Goal: Answer question/provide support: Answer question/provide support

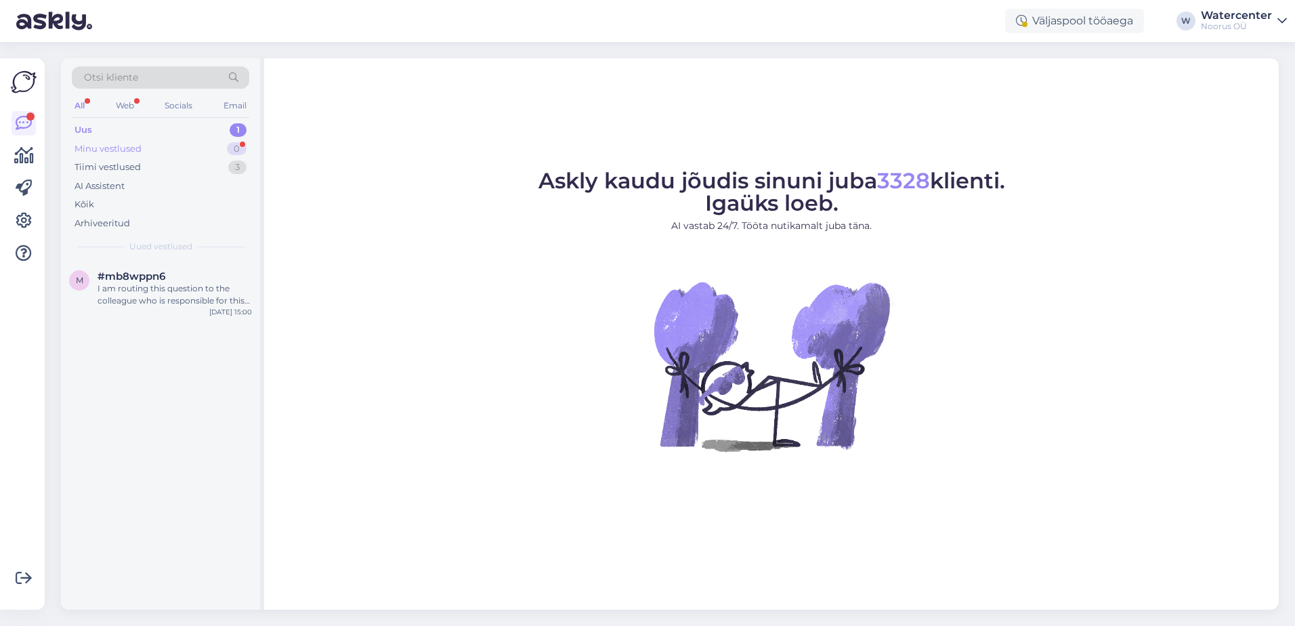
click at [236, 146] on div "0" at bounding box center [237, 149] width 20 height 14
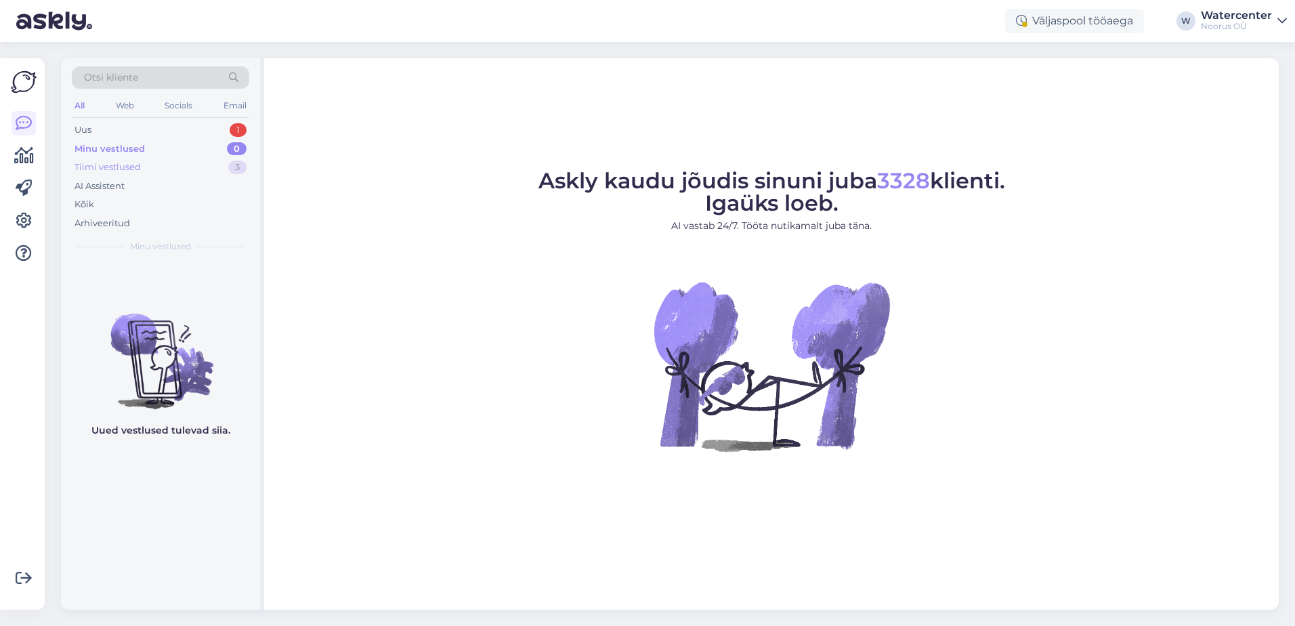
click at [221, 161] on div "Tiimi vestlused 3" at bounding box center [160, 167] width 177 height 19
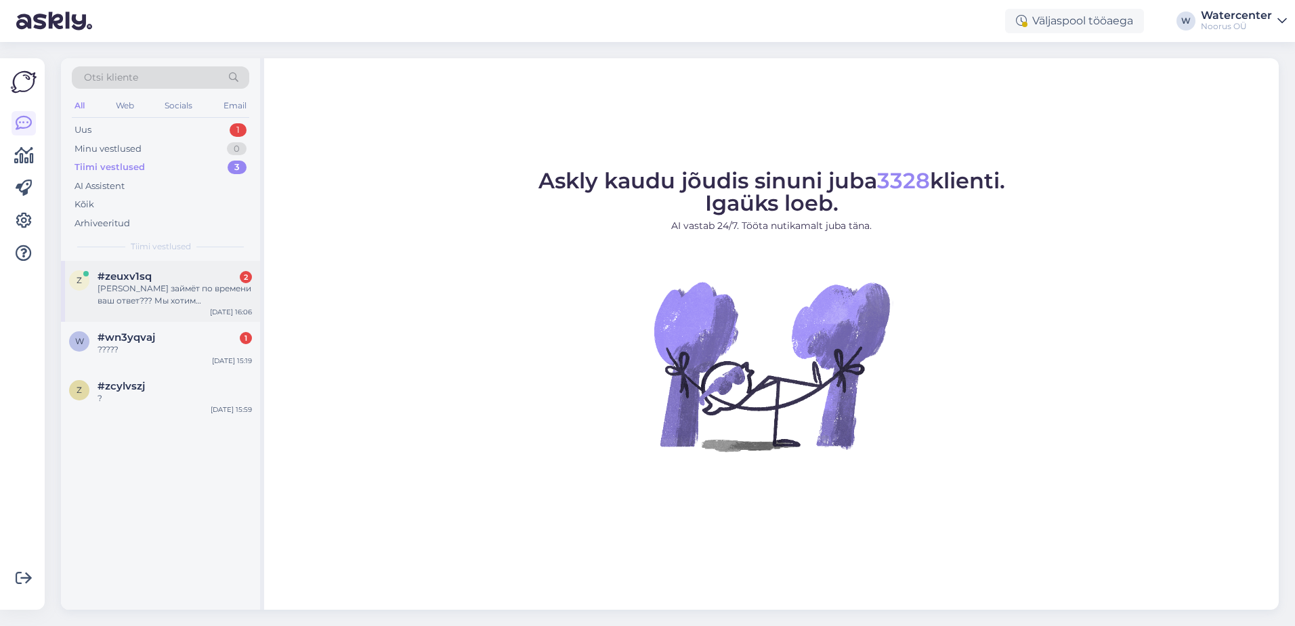
click at [231, 294] on div "[PERSON_NAME] займёт по времени ваш ответ??? Мы хотим забронировать сегодня /за…" at bounding box center [175, 294] width 154 height 24
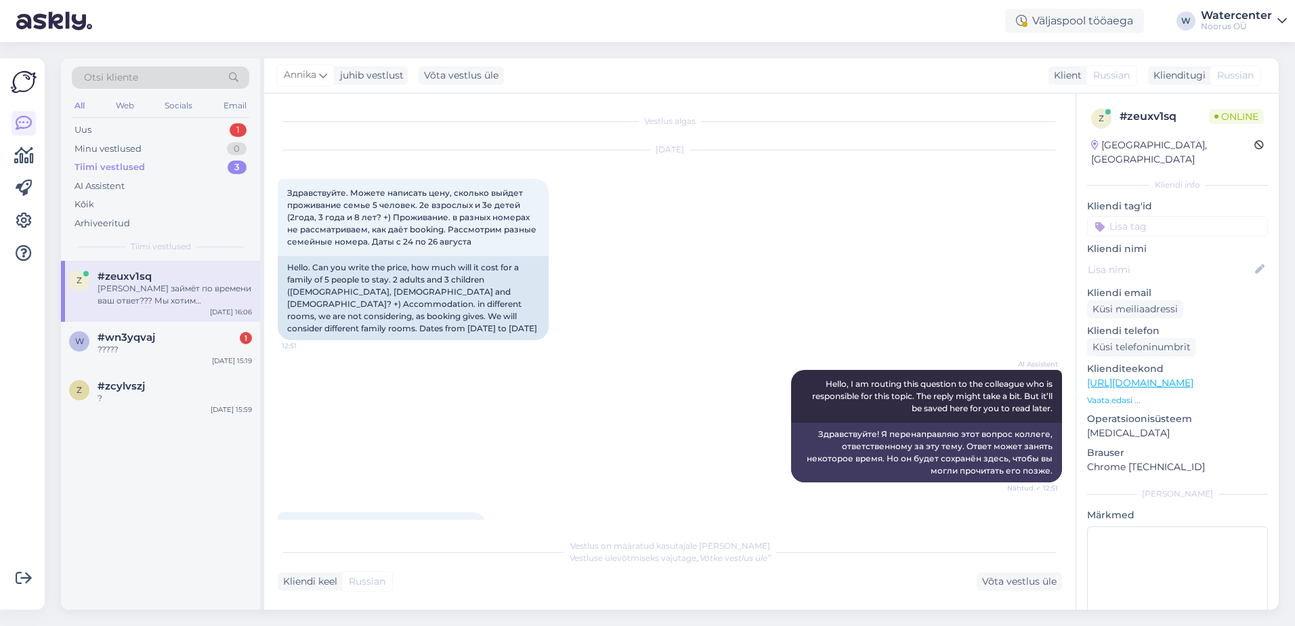
scroll to position [106, 0]
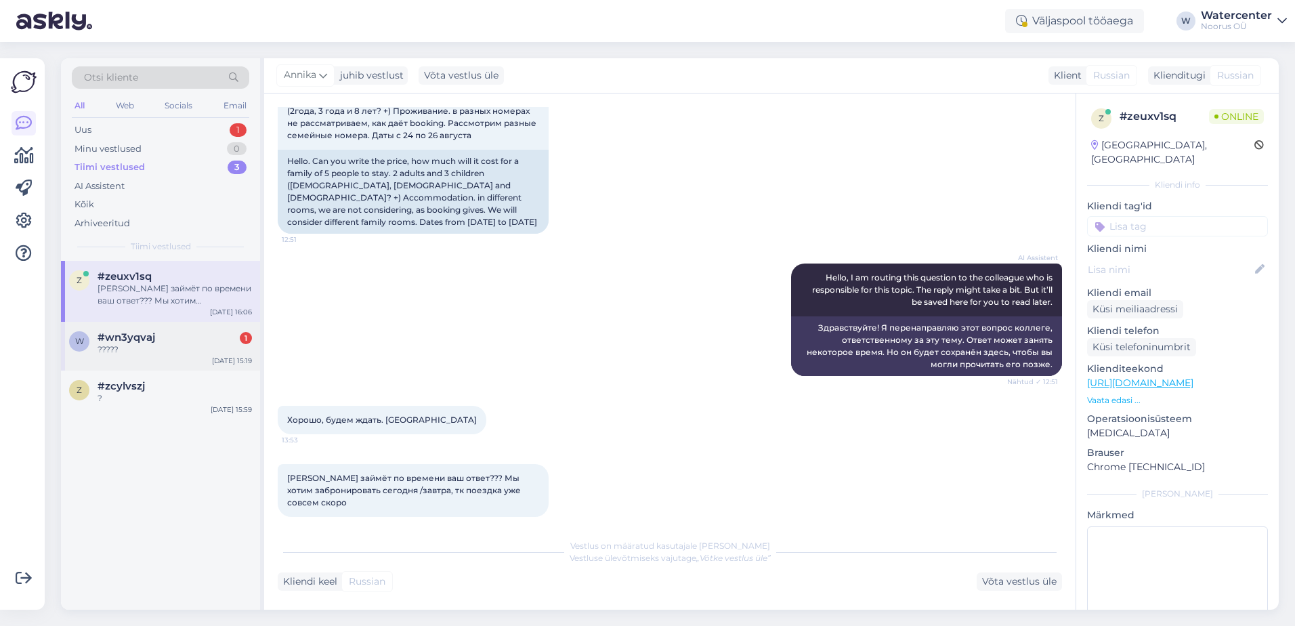
click at [114, 358] on div "w #wn3yqvaj 1 ????? [DATE] 15:19" at bounding box center [160, 346] width 199 height 49
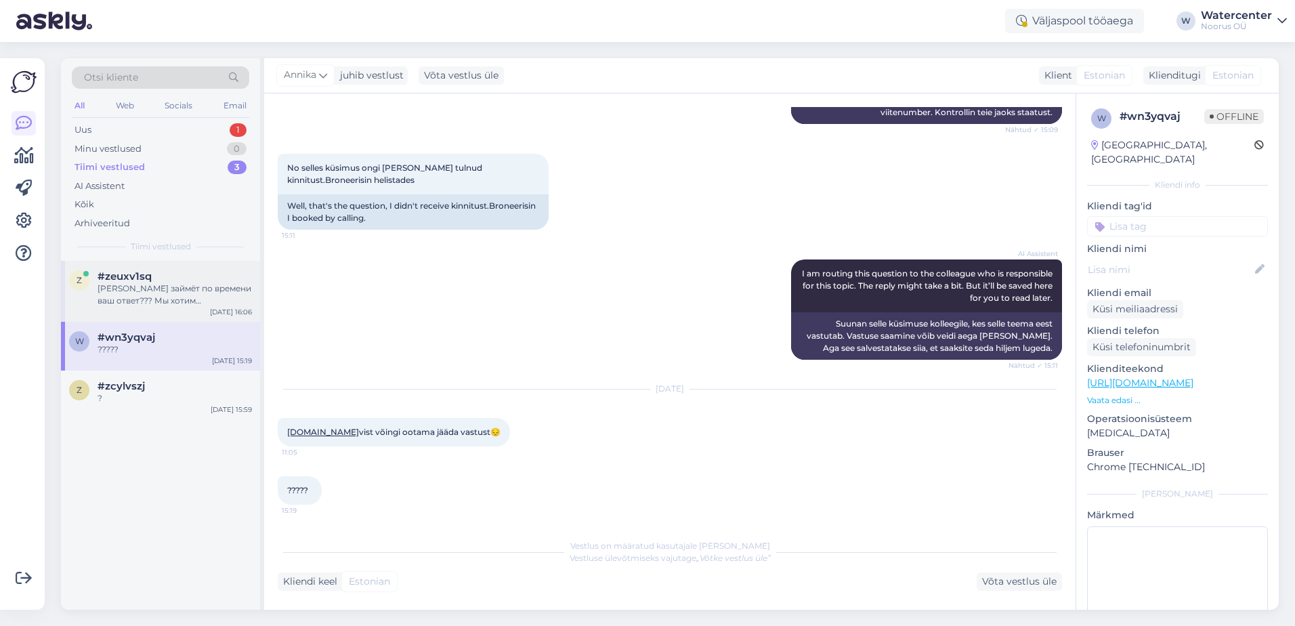
click at [124, 288] on div "[PERSON_NAME] займёт по времени ваш ответ??? Мы хотим забронировать сегодня /за…" at bounding box center [175, 294] width 154 height 24
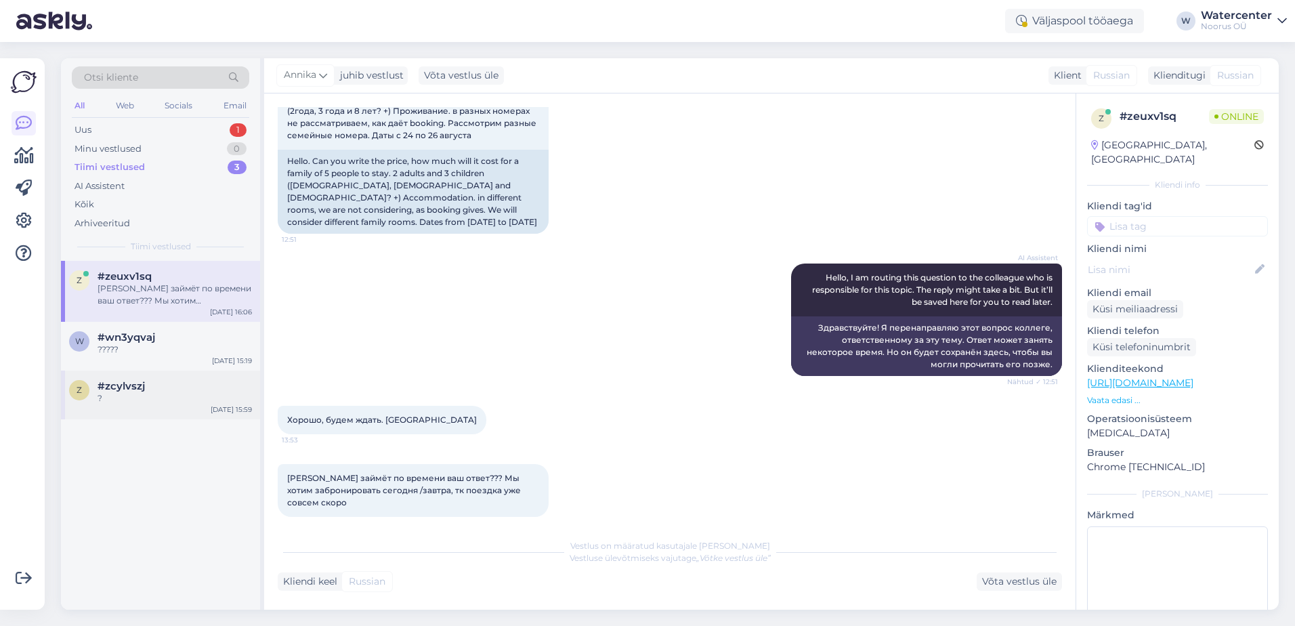
click at [209, 397] on div "?" at bounding box center [175, 398] width 154 height 12
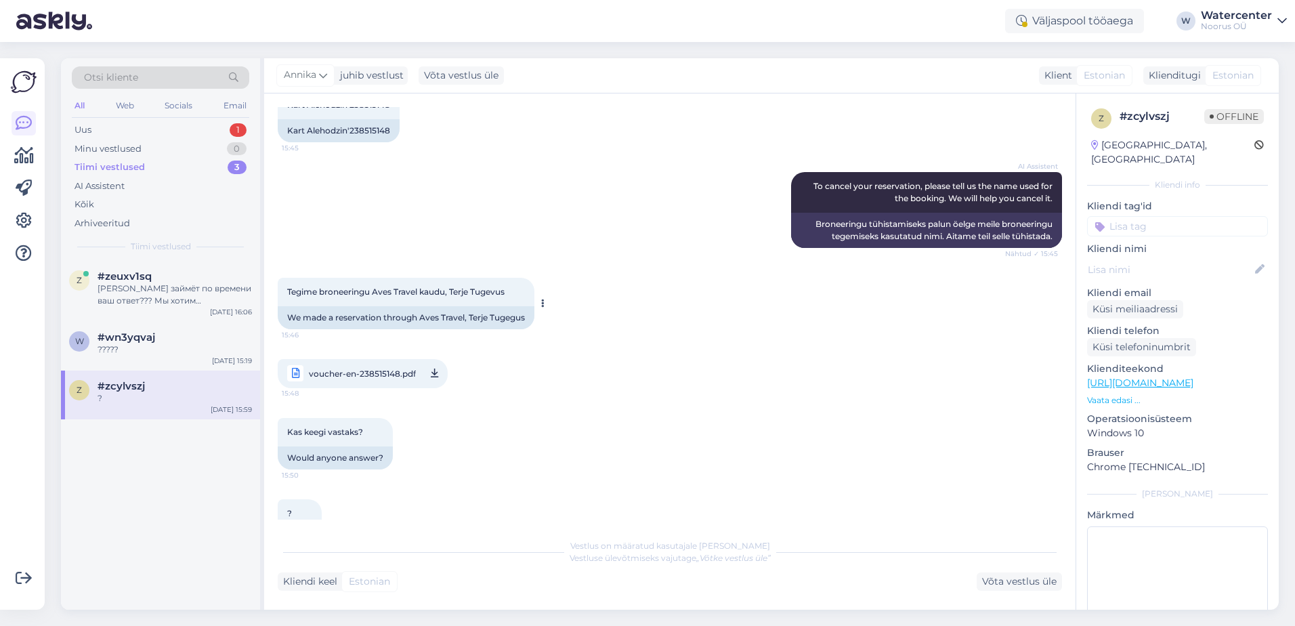
scroll to position [370, 0]
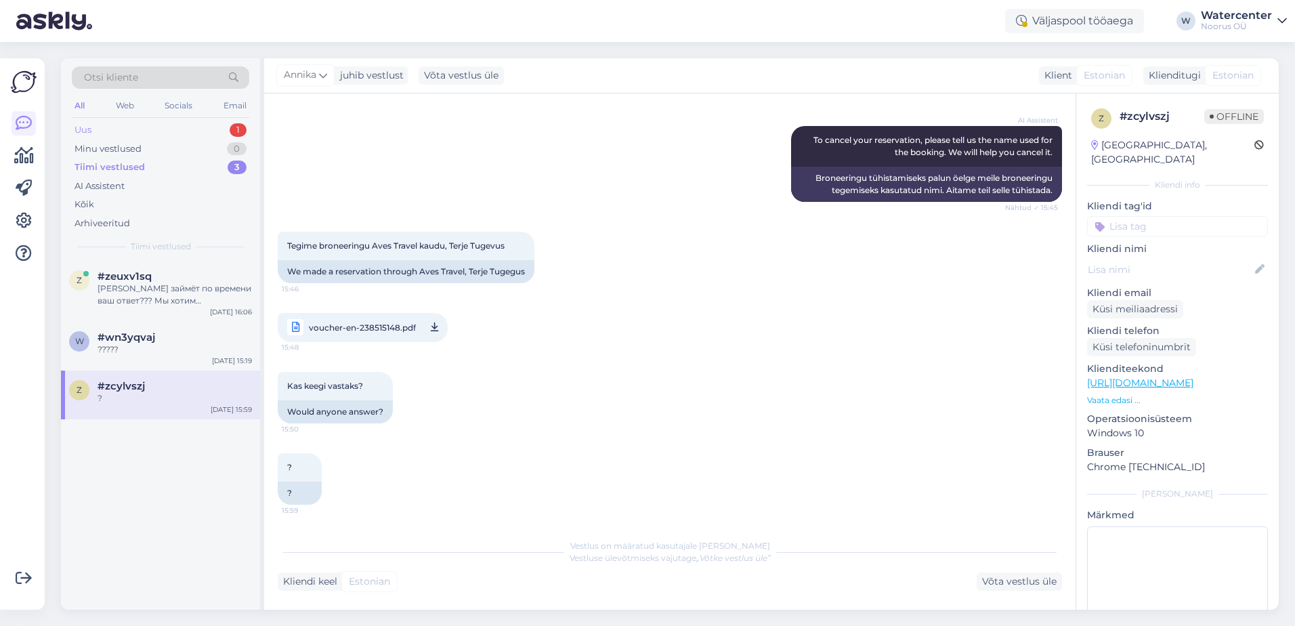
click at [209, 131] on div "Uus 1" at bounding box center [160, 130] width 177 height 19
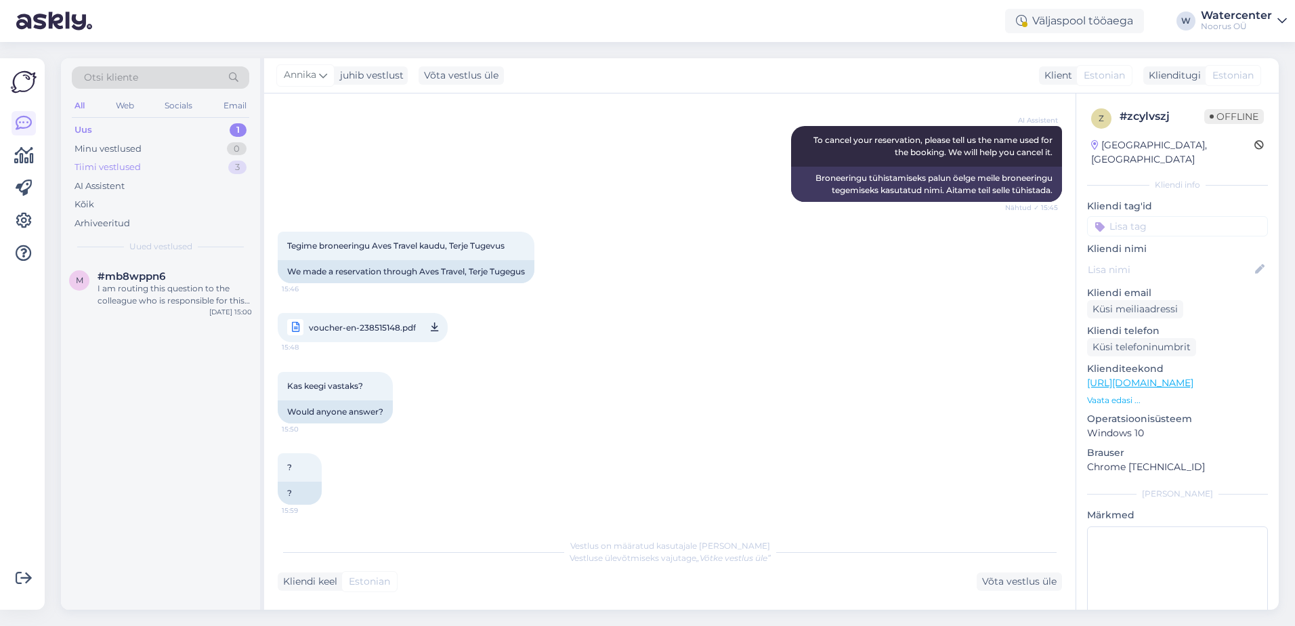
click at [212, 170] on div "Tiimi vestlused 3" at bounding box center [160, 167] width 177 height 19
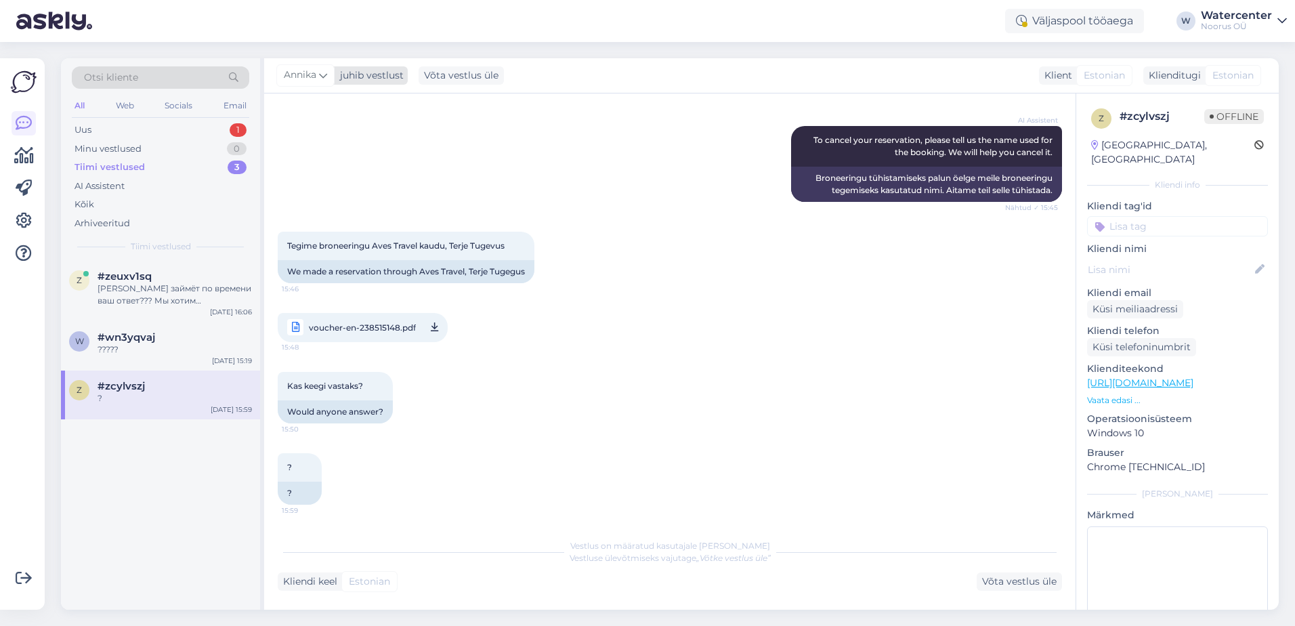
click at [316, 79] on span "Annika" at bounding box center [300, 75] width 33 height 15
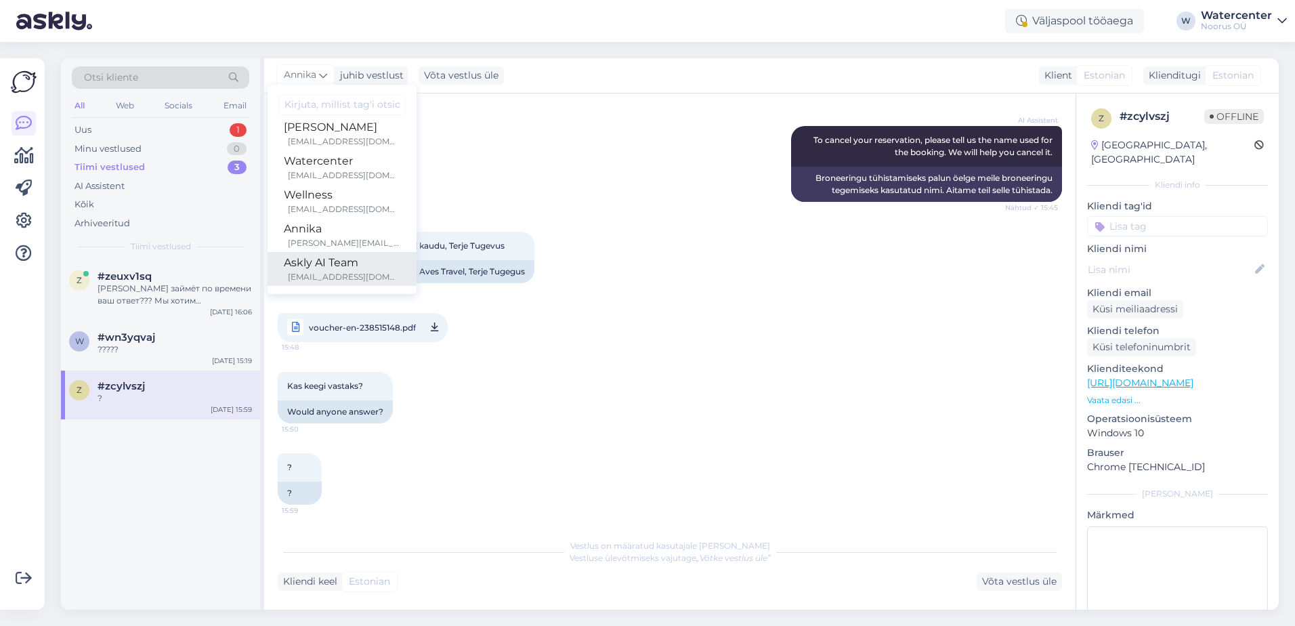
scroll to position [11, 0]
click at [381, 261] on div "Askly AI Team" at bounding box center [342, 260] width 116 height 16
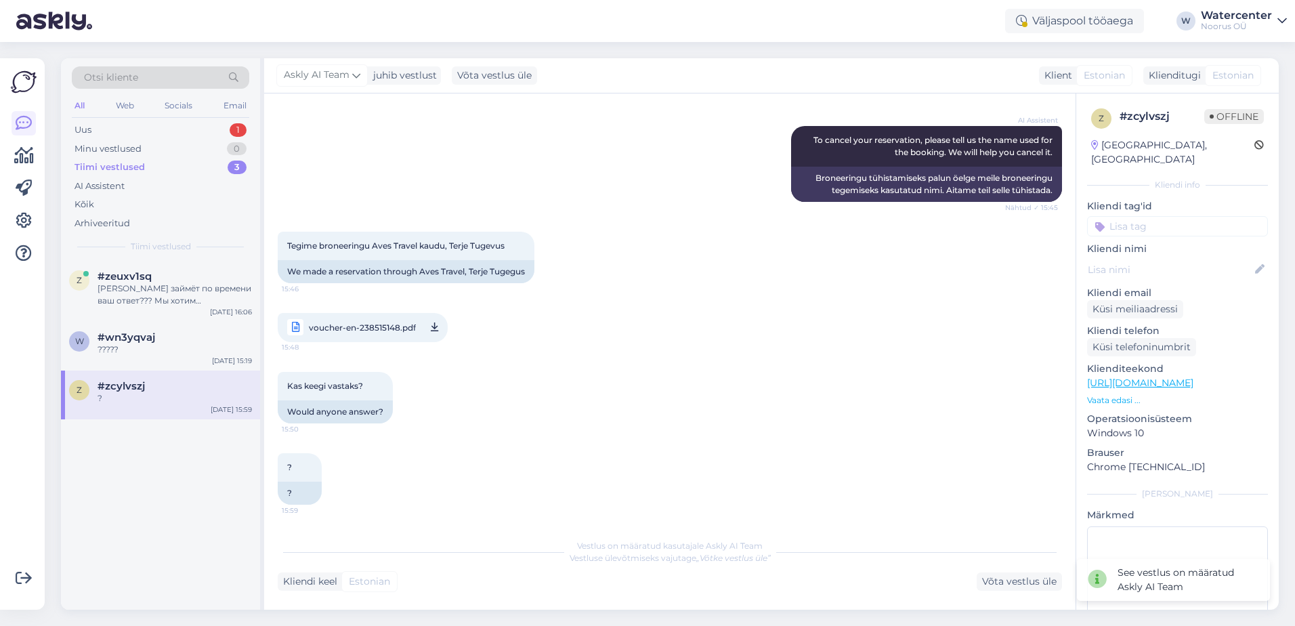
click at [336, 63] on div "Askly AI Team juhib vestlust [PERSON_NAME] [EMAIL_ADDRESS][DOMAIN_NAME] Waterce…" at bounding box center [771, 75] width 1015 height 35
click at [335, 79] on span "Askly AI Team" at bounding box center [317, 75] width 66 height 15
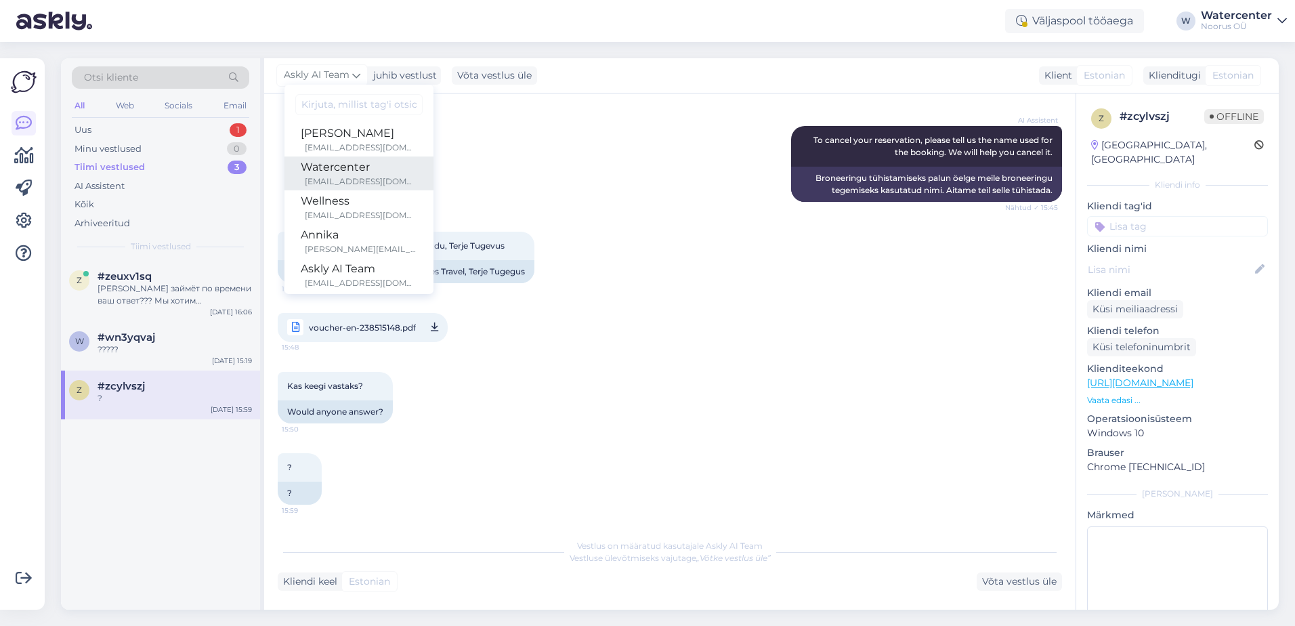
scroll to position [0, 0]
click at [357, 240] on div "Annika" at bounding box center [359, 237] width 116 height 16
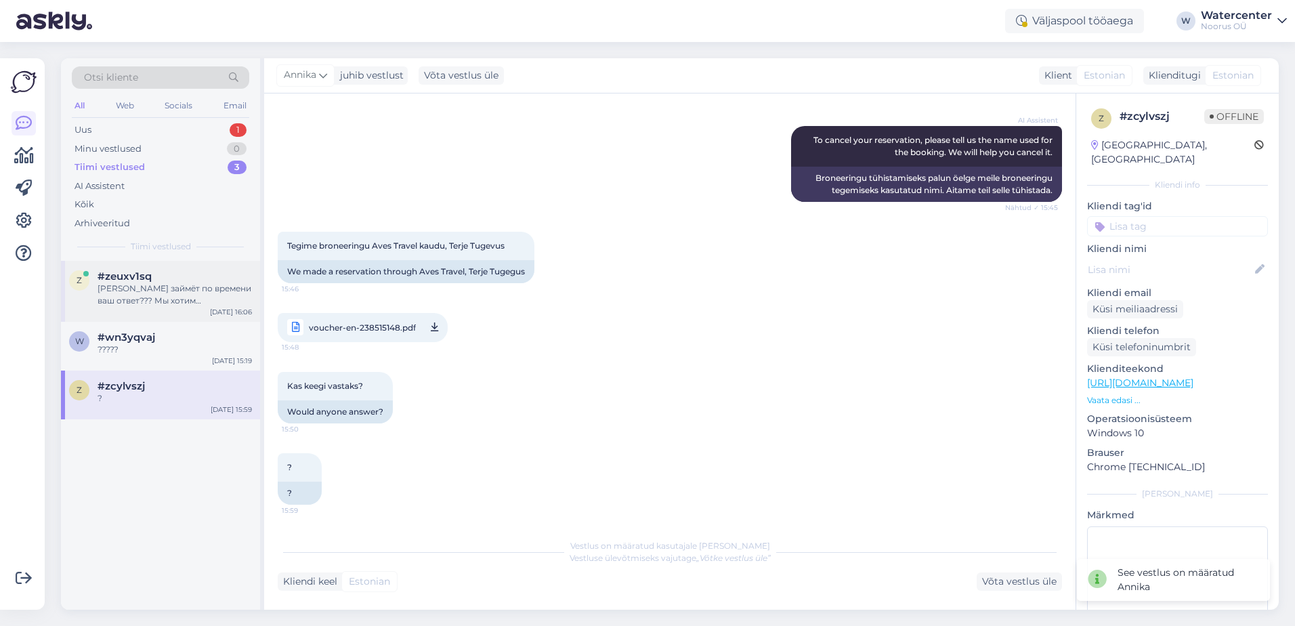
click at [170, 284] on div "[PERSON_NAME] займёт по времени ваш ответ??? Мы хотим забронировать сегодня /за…" at bounding box center [175, 294] width 154 height 24
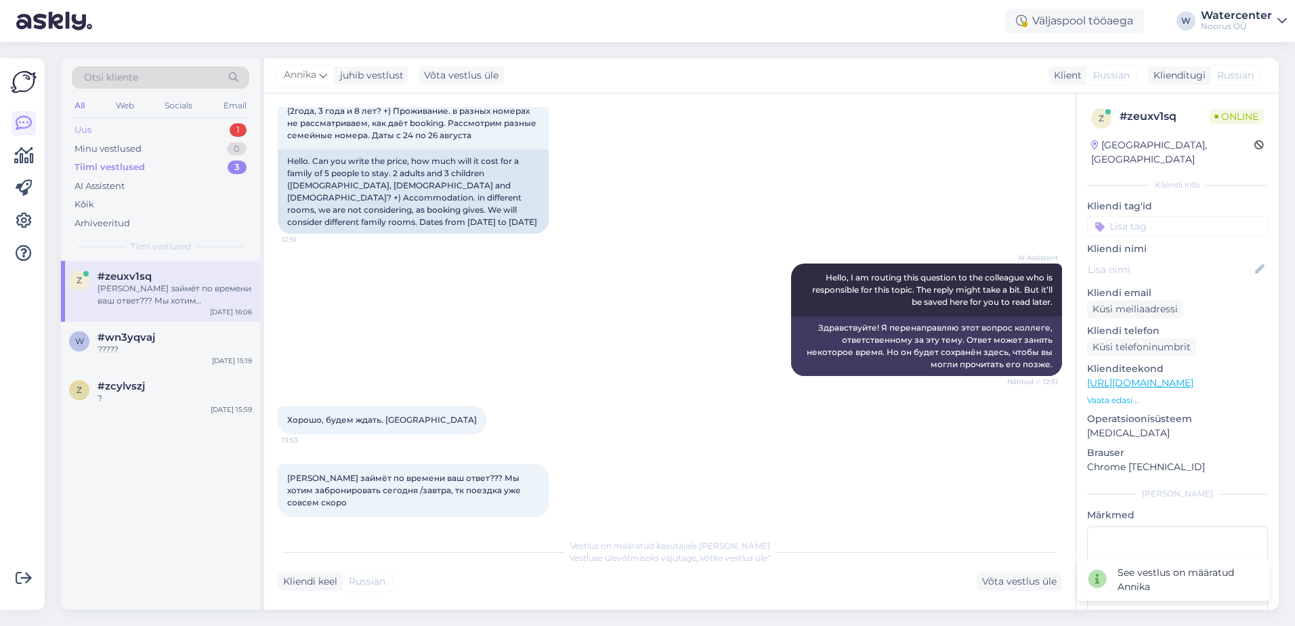
click at [206, 125] on div "Uus 1" at bounding box center [160, 130] width 177 height 19
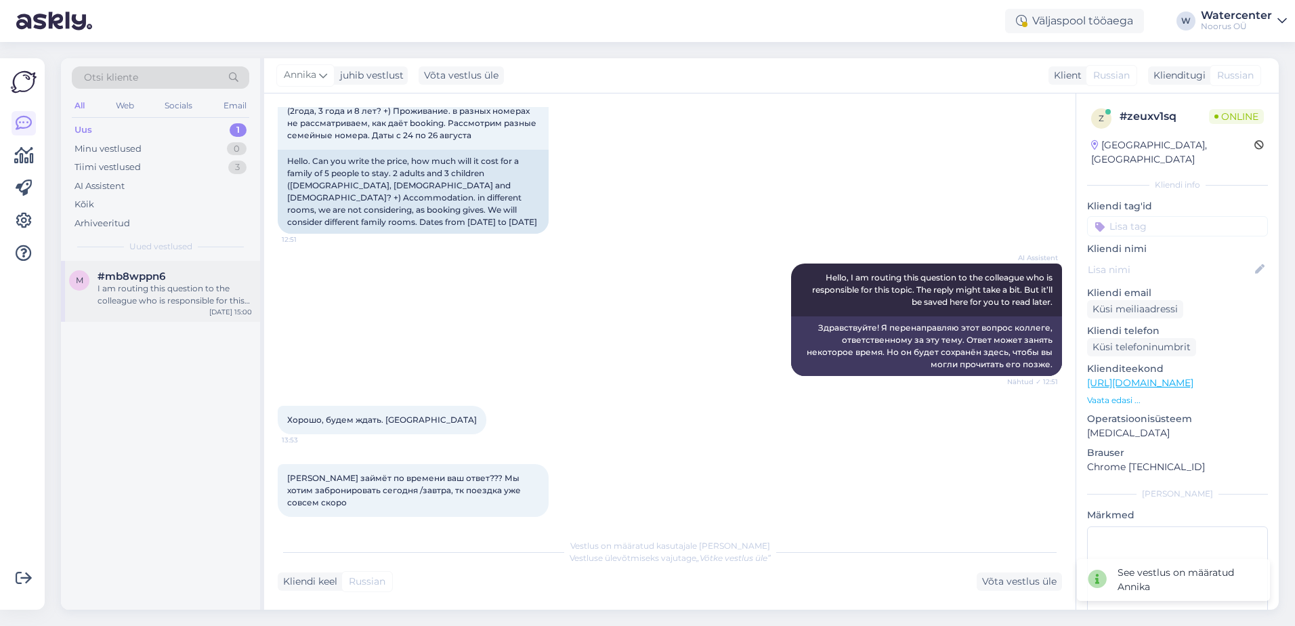
click at [215, 286] on div "I am routing this question to the colleague who is responsible for this topic. …" at bounding box center [175, 294] width 154 height 24
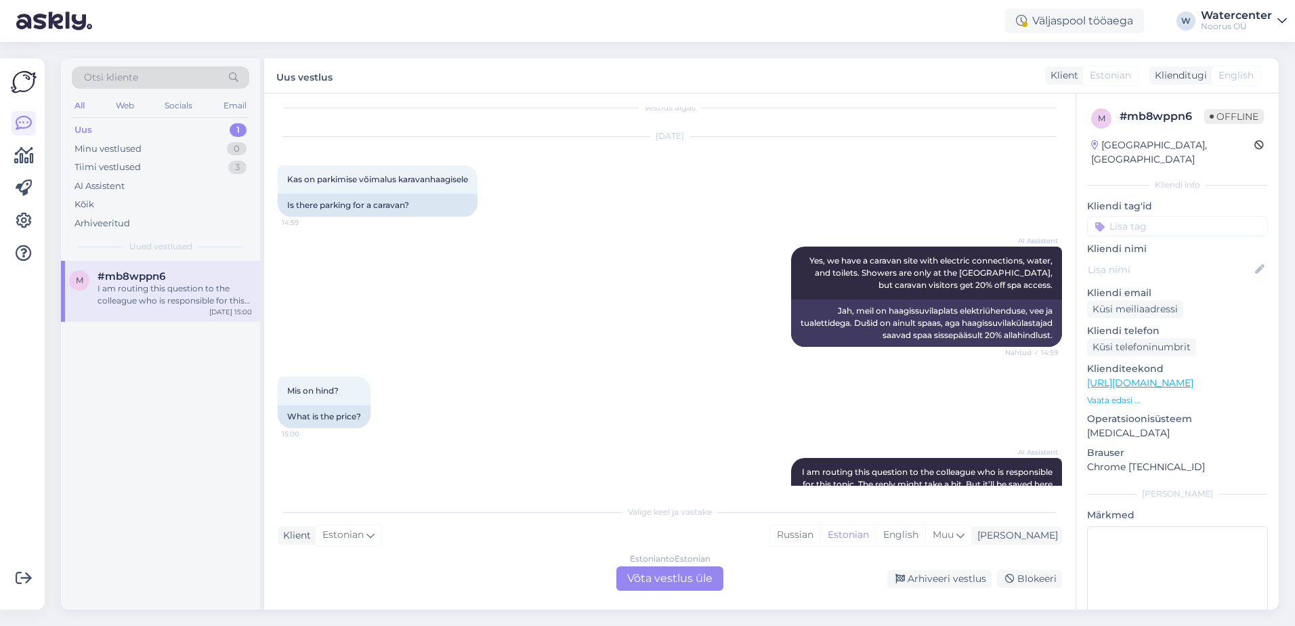
scroll to position [0, 0]
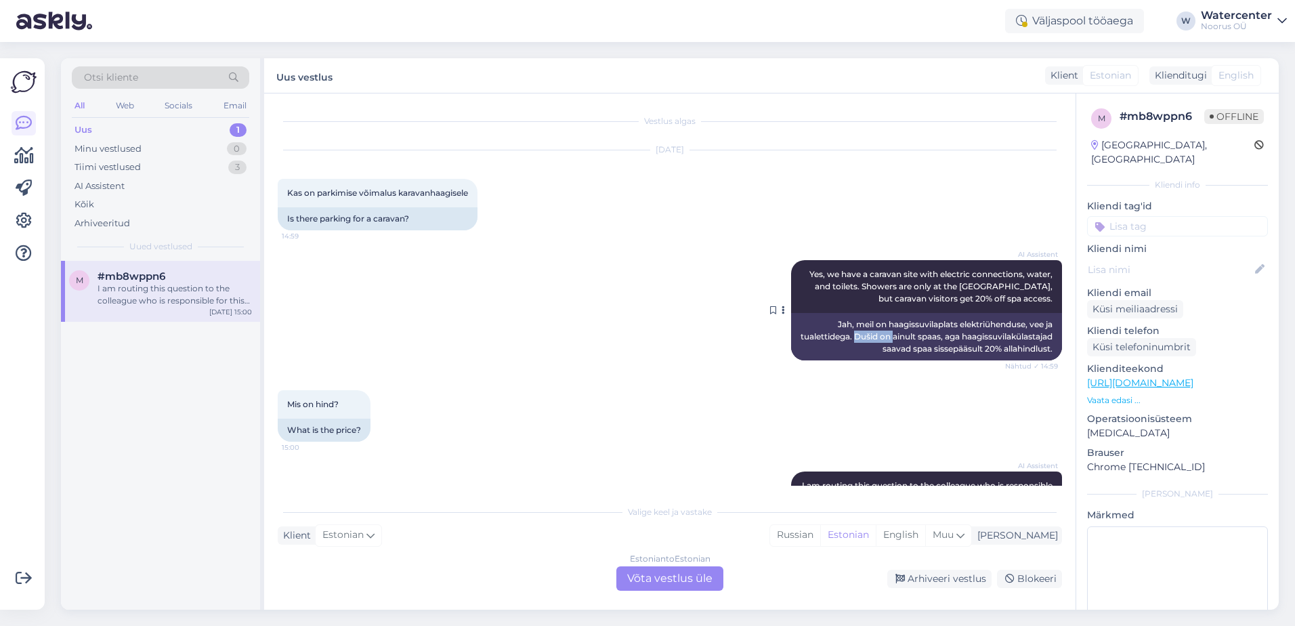
drag, startPoint x: 937, startPoint y: 338, endPoint x: 973, endPoint y: 339, distance: 35.9
click at [973, 339] on div "Jah, meil on haagissuvilaplats elektriühenduse, vee ja tualettidega. Dušid on a…" at bounding box center [926, 336] width 271 height 47
click at [966, 341] on div "Jah, meil on haagissuvilaplats elektriühenduse, vee ja tualettidega. Dušid on a…" at bounding box center [926, 336] width 271 height 47
click at [964, 341] on div "Jah, meil on haagissuvilaplats elektriühenduse, vee ja tualettidega. Dušid on a…" at bounding box center [926, 336] width 271 height 47
click at [963, 341] on div "Jah, meil on haagissuvilaplats elektriühenduse, vee ja tualettidega. Dušid on a…" at bounding box center [926, 336] width 271 height 47
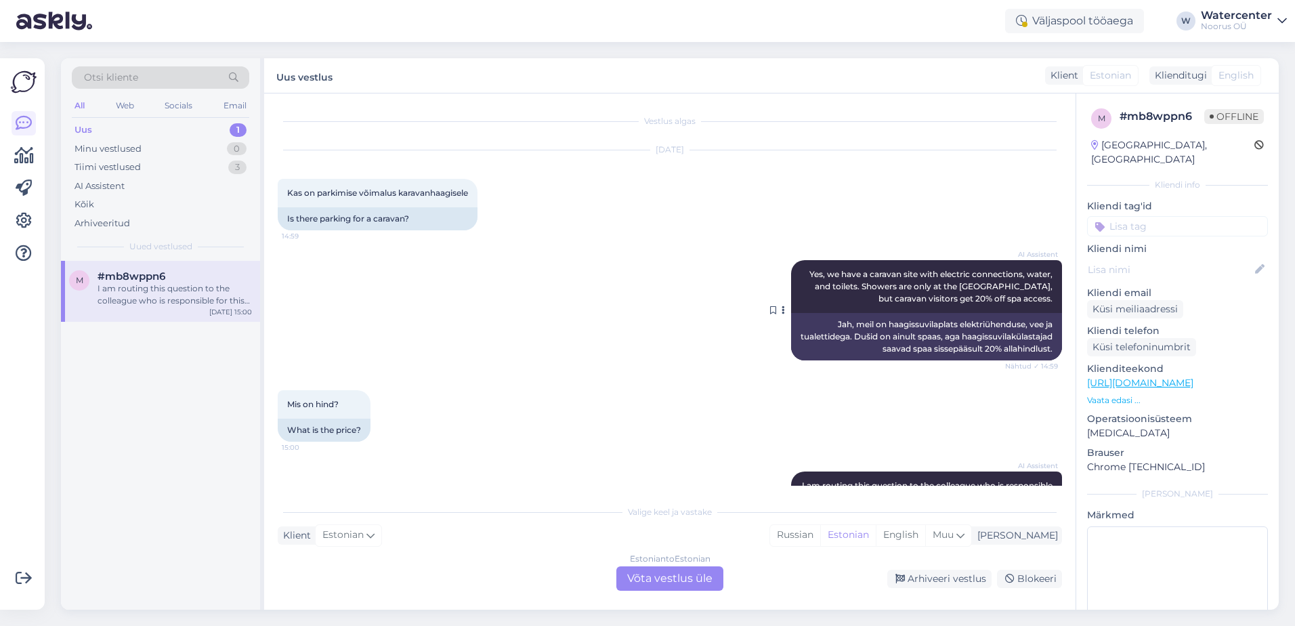
drag, startPoint x: 963, startPoint y: 341, endPoint x: 952, endPoint y: 348, distance: 13.7
click at [952, 348] on div "Jah, meil on haagissuvilaplats elektriühenduse, vee ja tualettidega. Dušid on a…" at bounding box center [926, 336] width 271 height 47
drag, startPoint x: 972, startPoint y: 352, endPoint x: 1041, endPoint y: 356, distance: 69.2
click at [1041, 356] on div "Jah, meil on haagissuvilaplats elektriühenduse, vee ja tualettidega. Dušid on a…" at bounding box center [926, 336] width 271 height 47
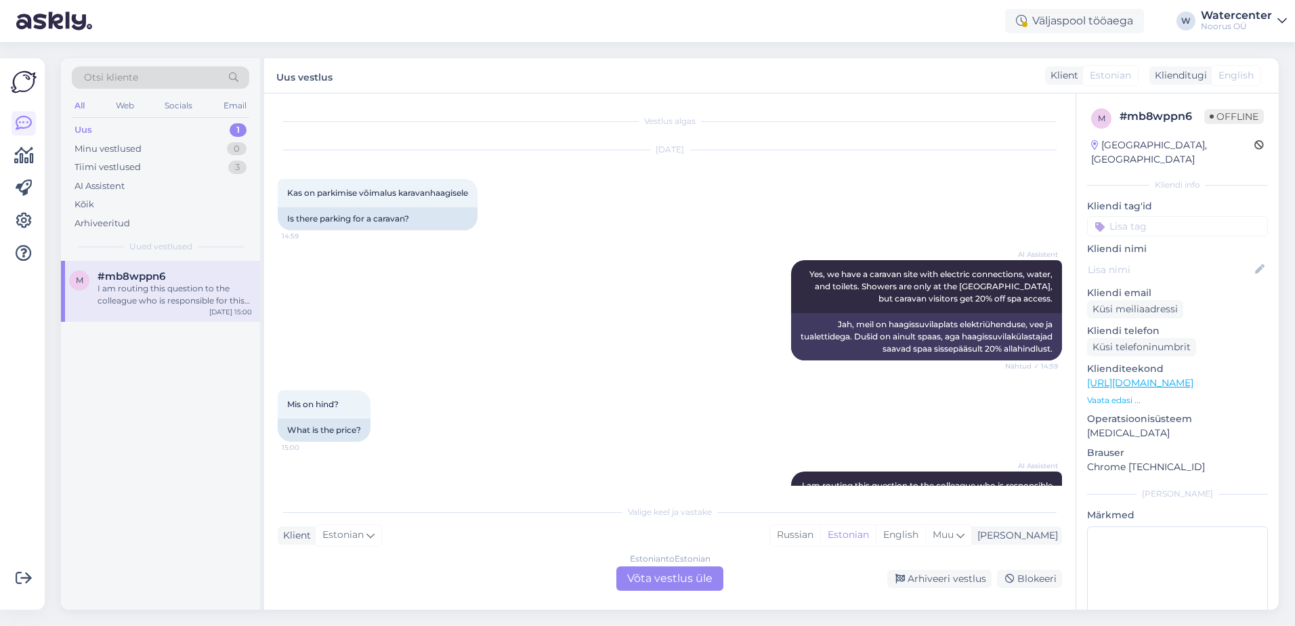
scroll to position [113, 0]
